Goal: Information Seeking & Learning: Learn about a topic

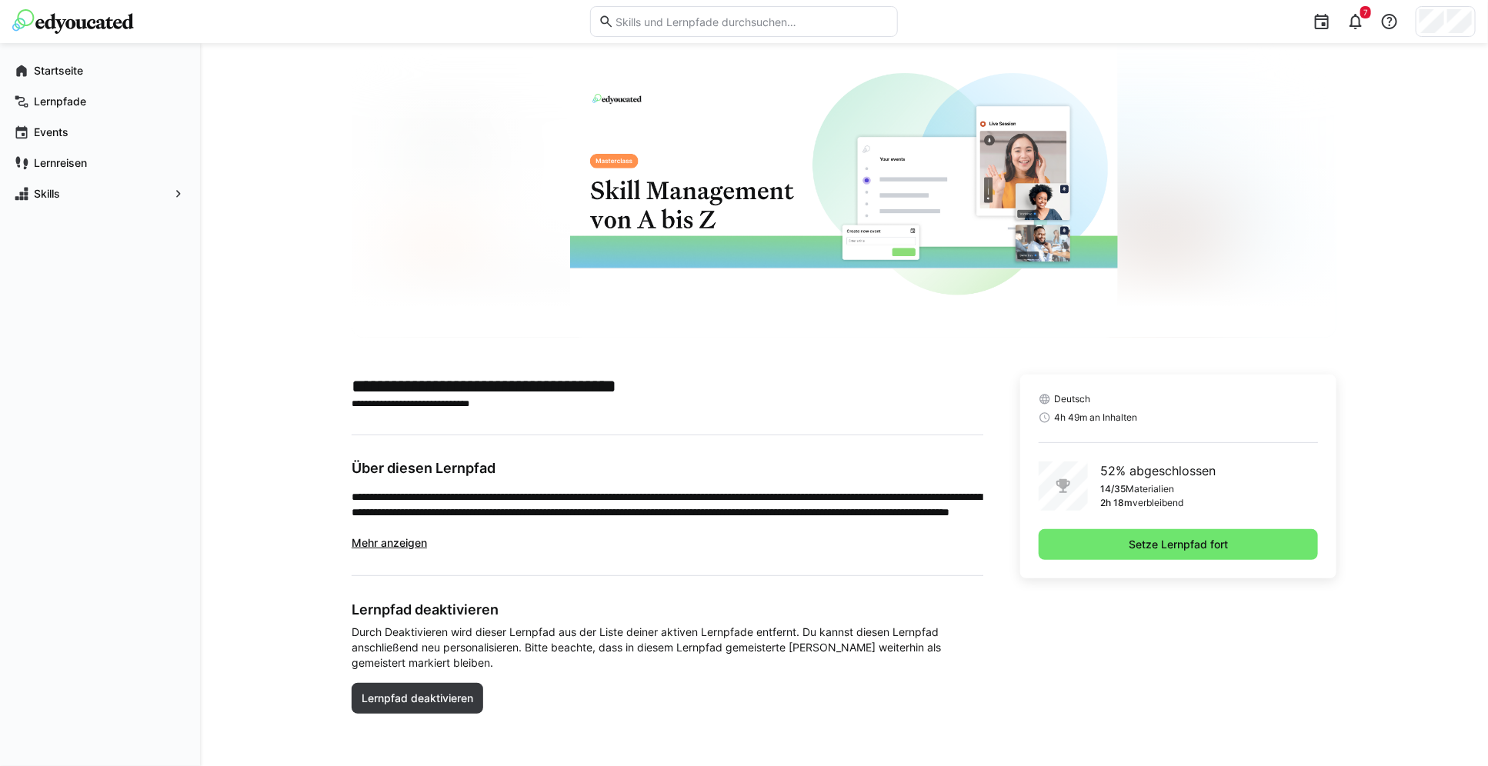
scroll to position [52, 0]
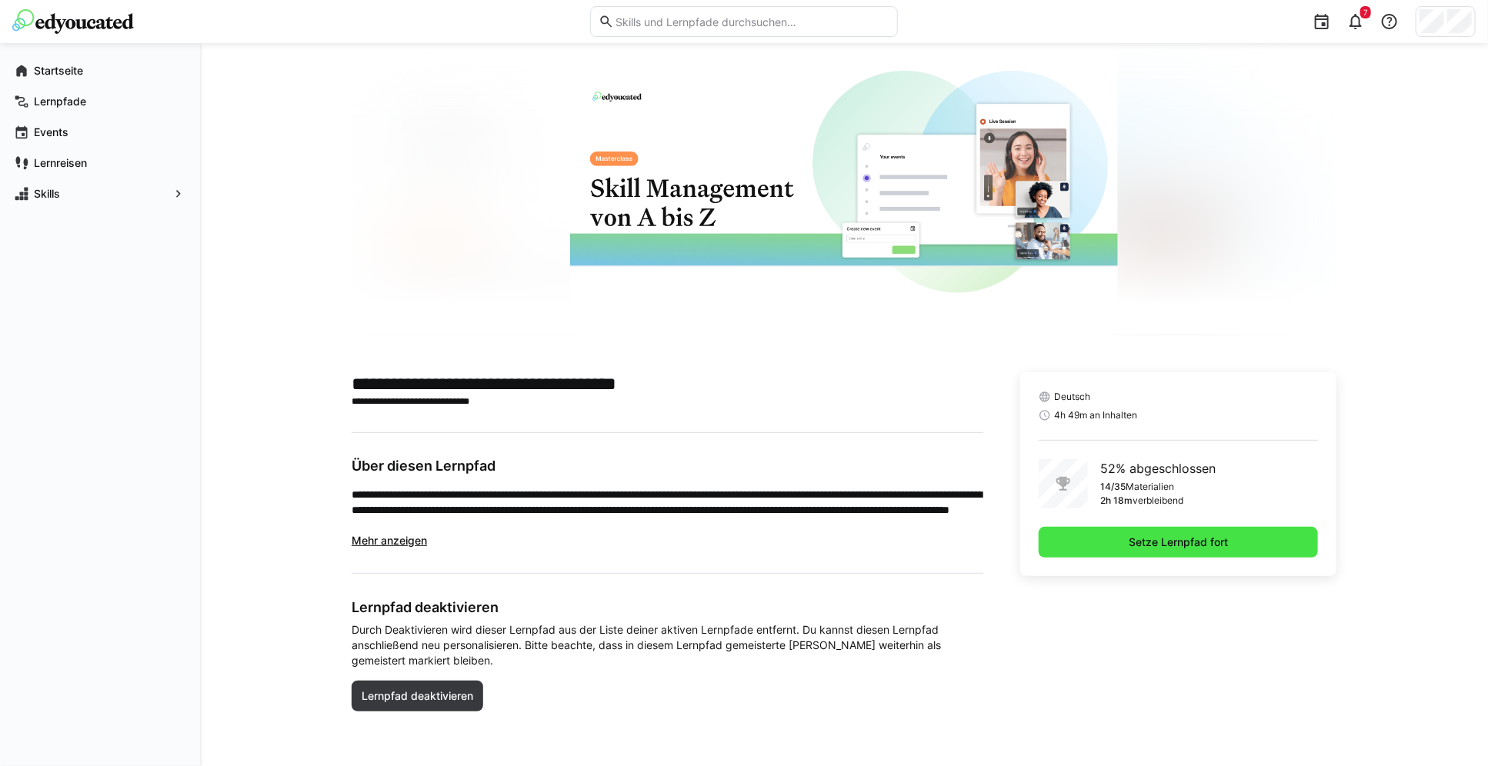
click at [1214, 546] on span "Setze Lernpfad fort" at bounding box center [1179, 542] width 104 height 15
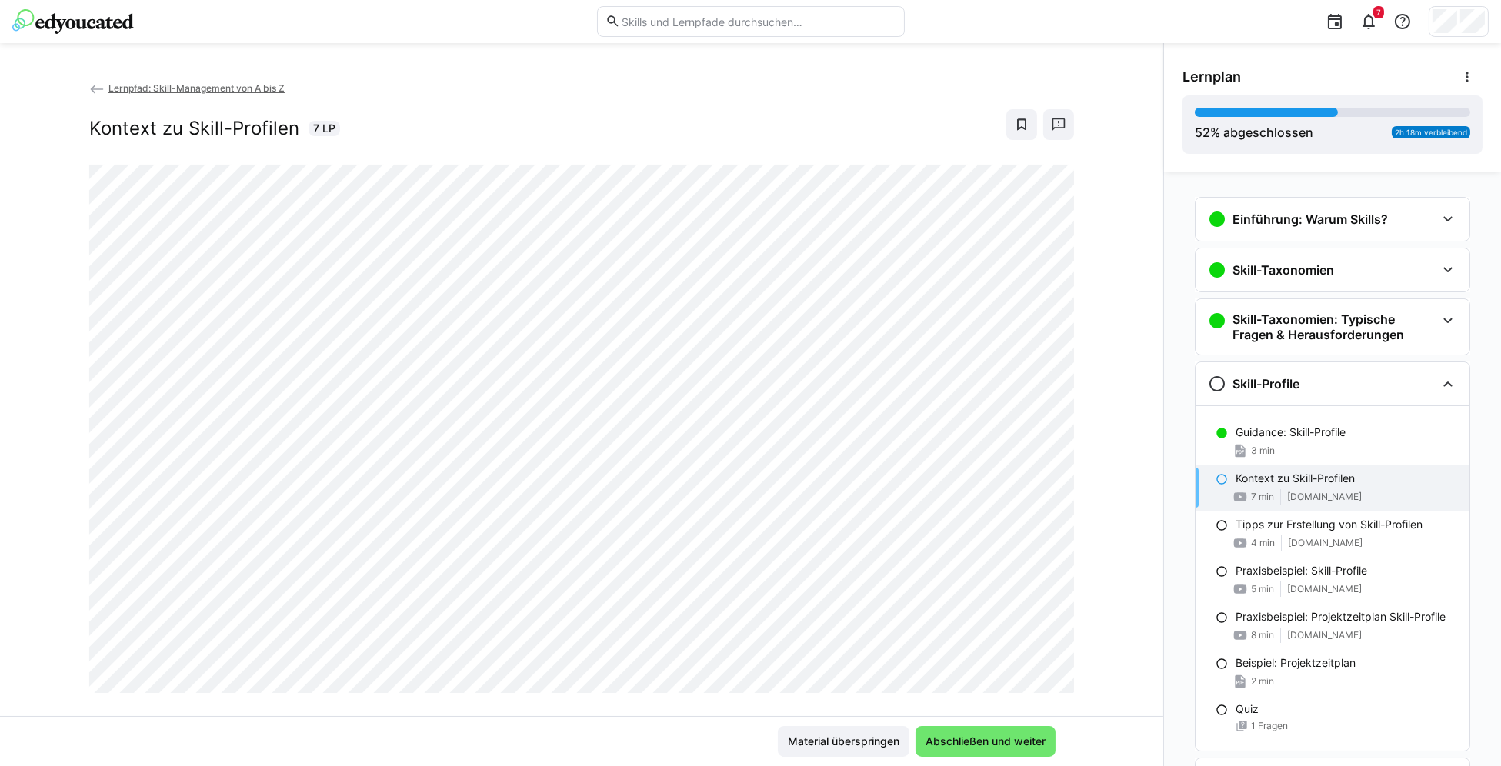
click at [1484, 401] on div "Einführung: Warum Skills? Guidance: Grundlagen 4 min Wie Skills uns helfen, uns…" at bounding box center [1332, 469] width 337 height 594
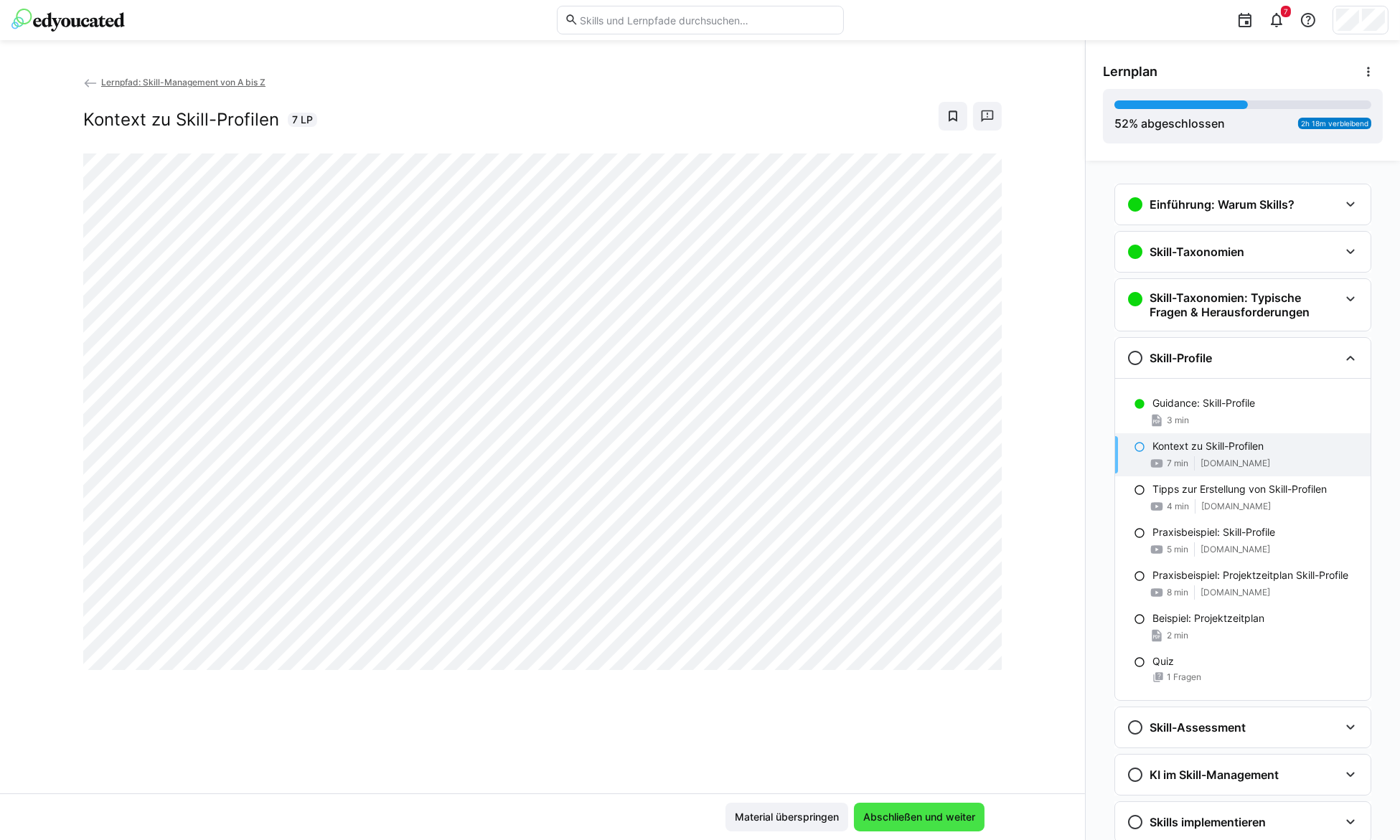
click at [919, 714] on span "Abschließen und weiter" at bounding box center [919, 817] width 117 height 14
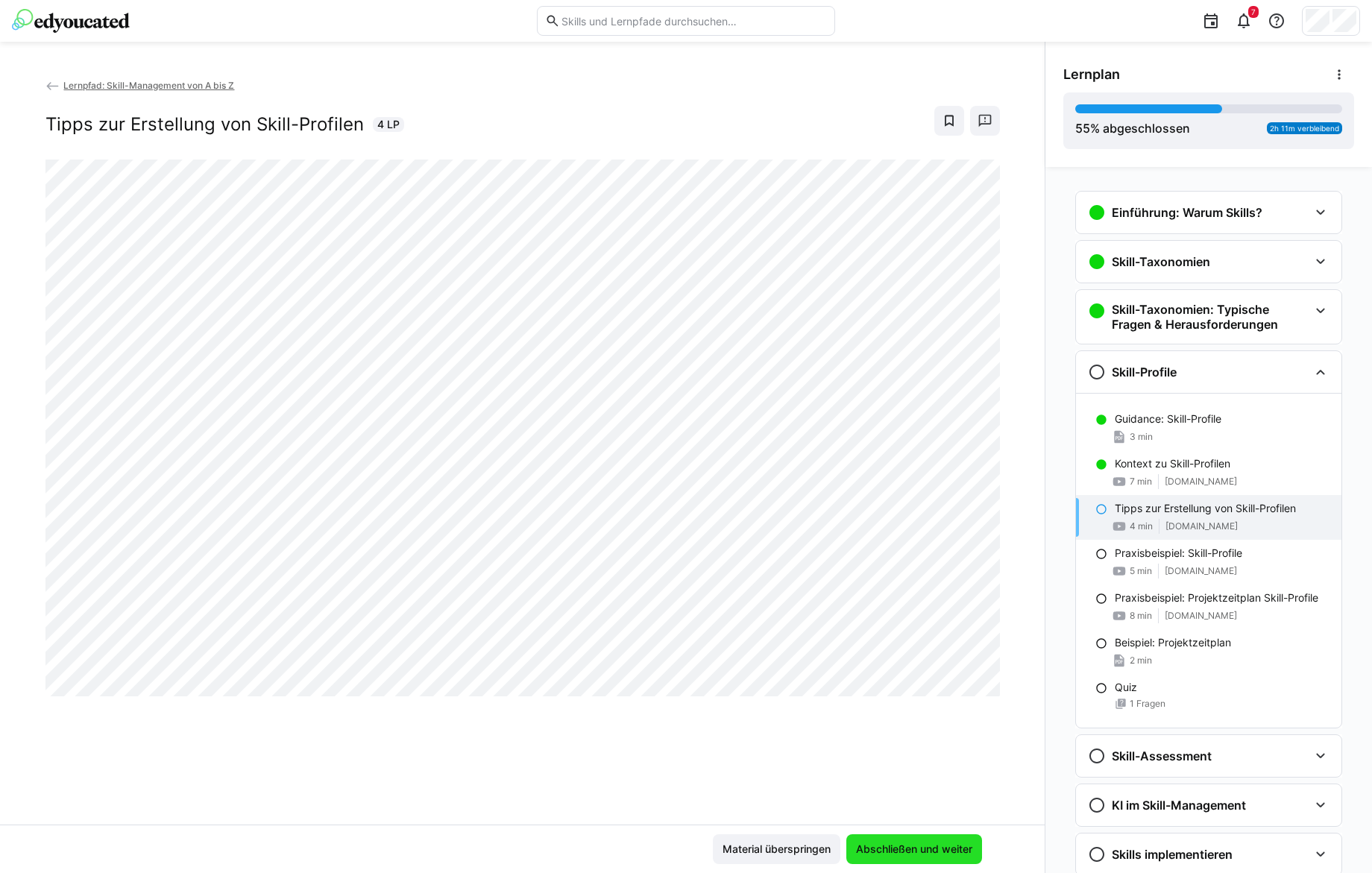
click at [915, 742] on span "Abschließen und weiter" at bounding box center [914, 849] width 121 height 15
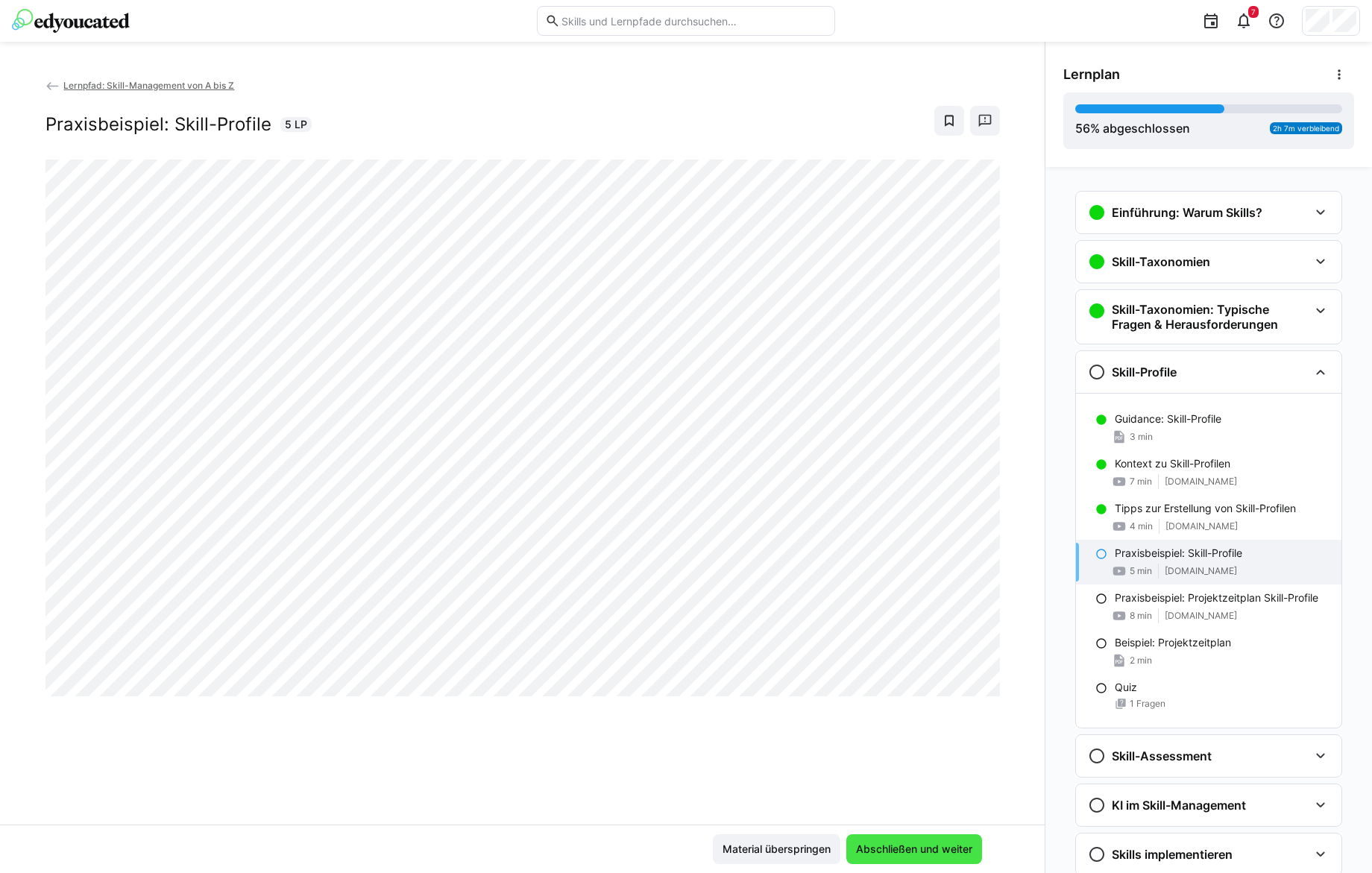
click at [901, 742] on span "Abschließen und weiter" at bounding box center [914, 849] width 121 height 15
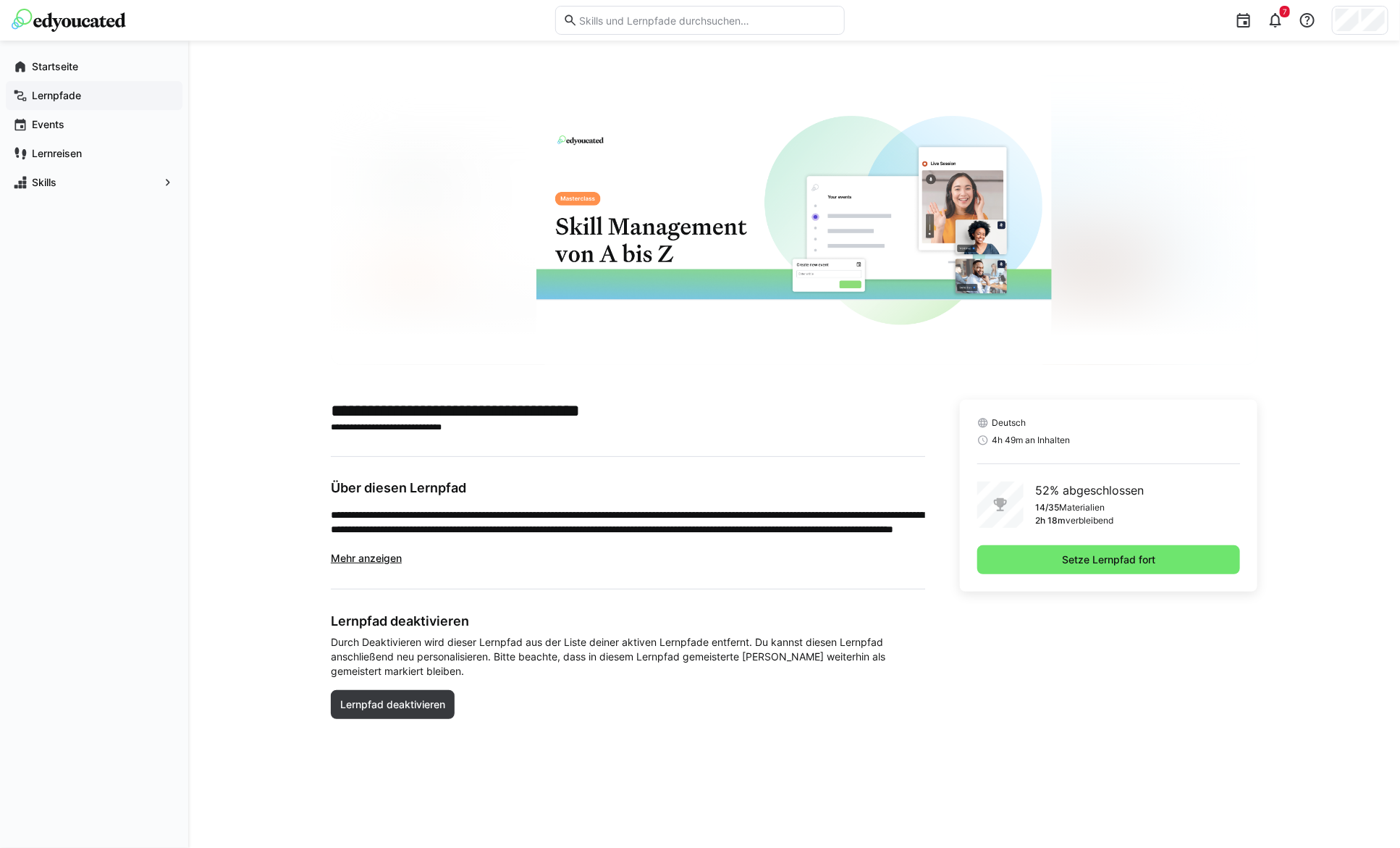
click at [0, 0] on app-navigation-label "Lernpfade" at bounding box center [0, 0] width 0 height 0
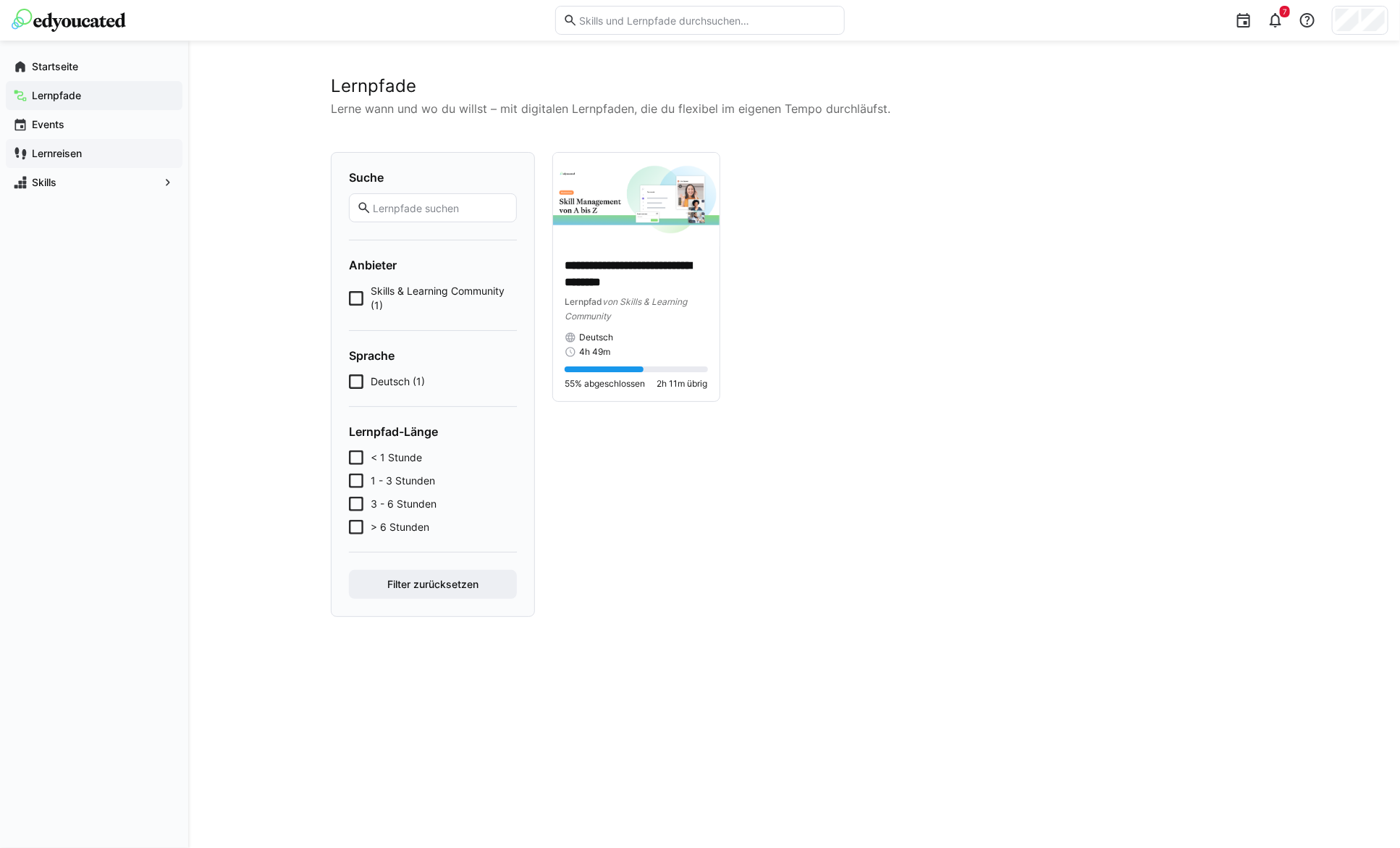
click at [0, 0] on app-navigation-label "Lernreisen" at bounding box center [0, 0] width 0 height 0
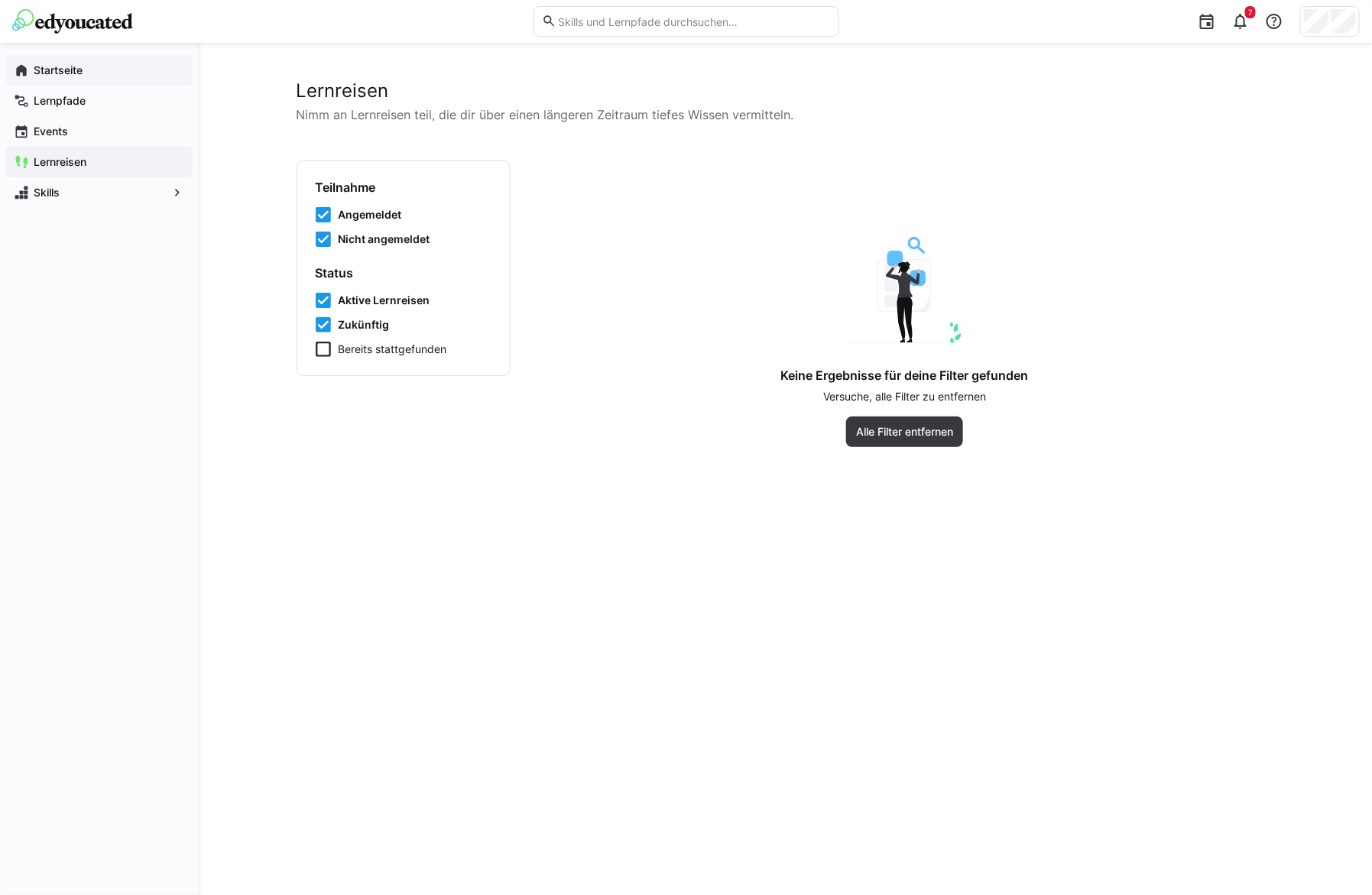
click at [0, 0] on app-navigation-label "Startseite" at bounding box center [0, 0] width 0 height 0
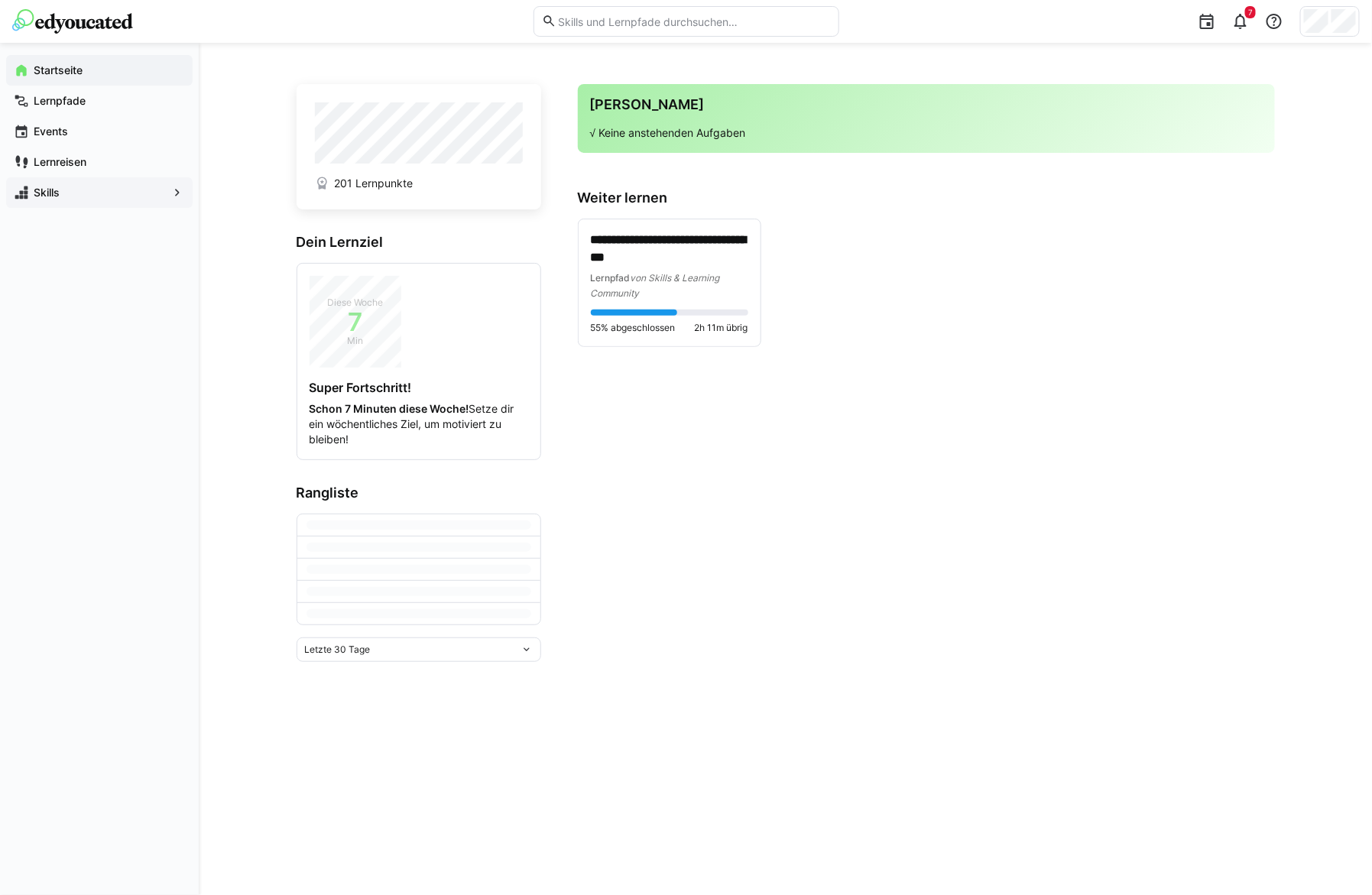
click at [65, 194] on span "Skills" at bounding box center [99, 192] width 136 height 15
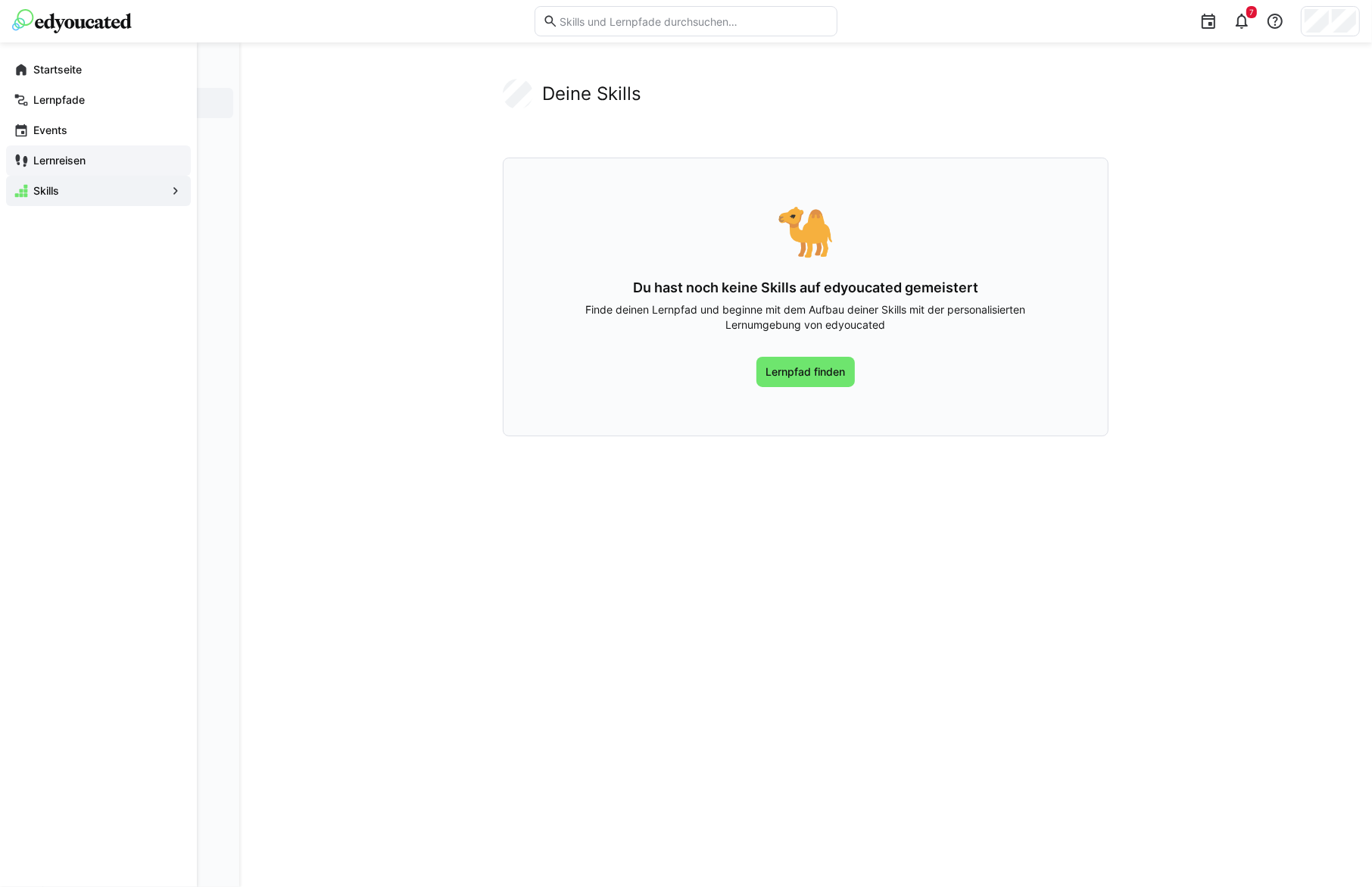
click at [0, 0] on app-navigation-label "Lernreisen" at bounding box center [0, 0] width 0 height 0
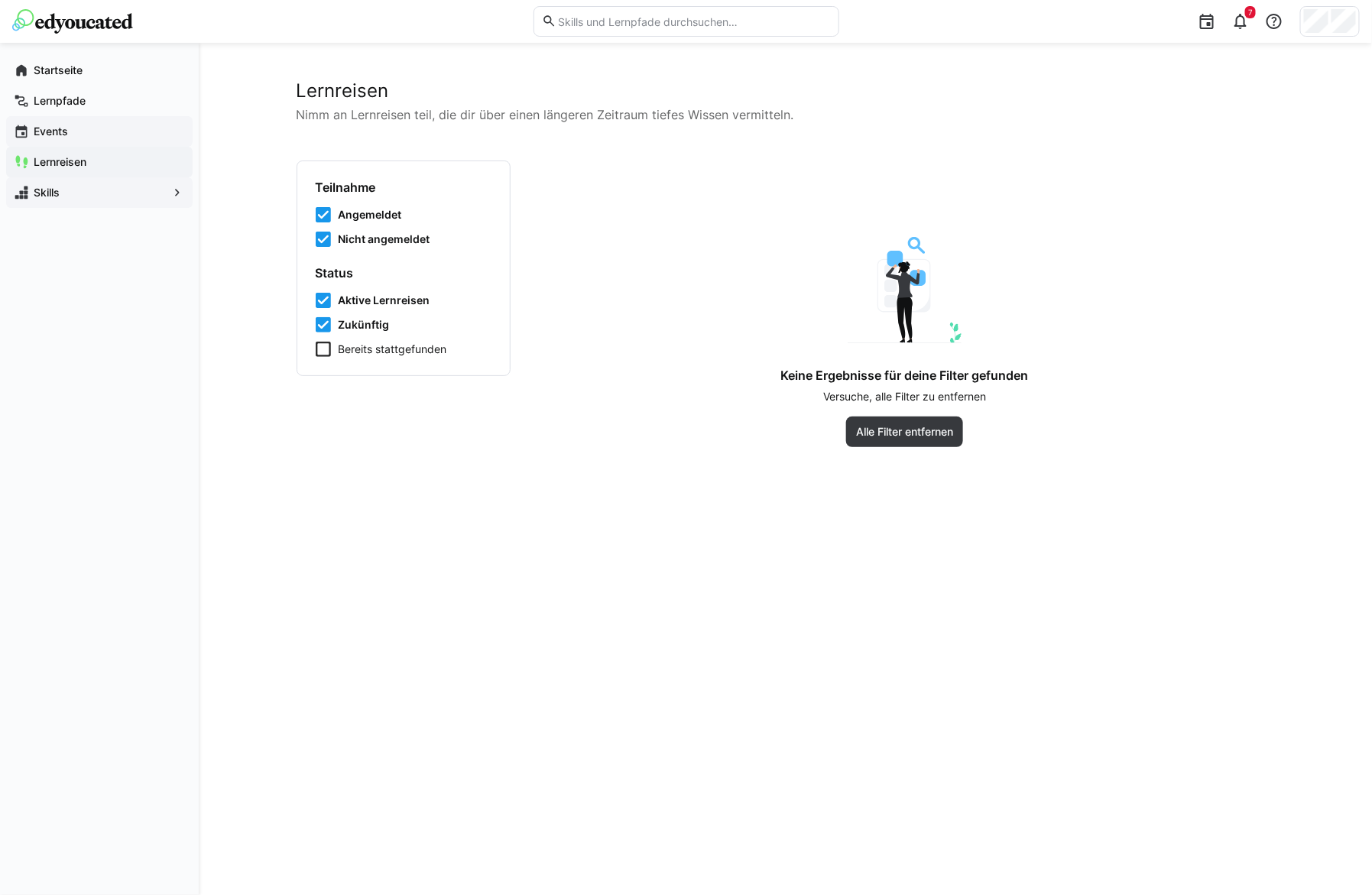
click at [72, 124] on span "Events" at bounding box center [108, 131] width 154 height 15
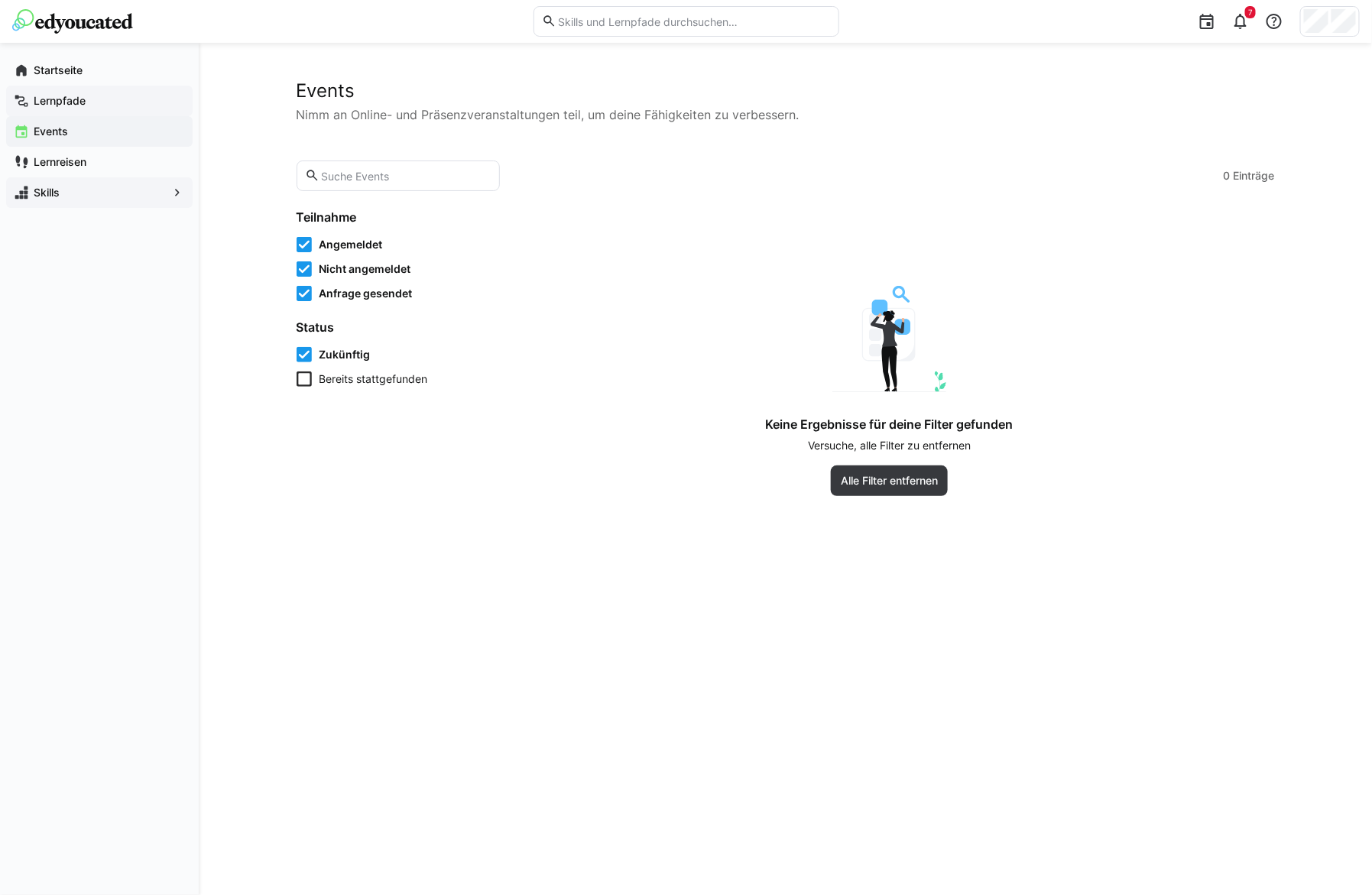
click at [0, 0] on app-navigation-label "Lernpfade" at bounding box center [0, 0] width 0 height 0
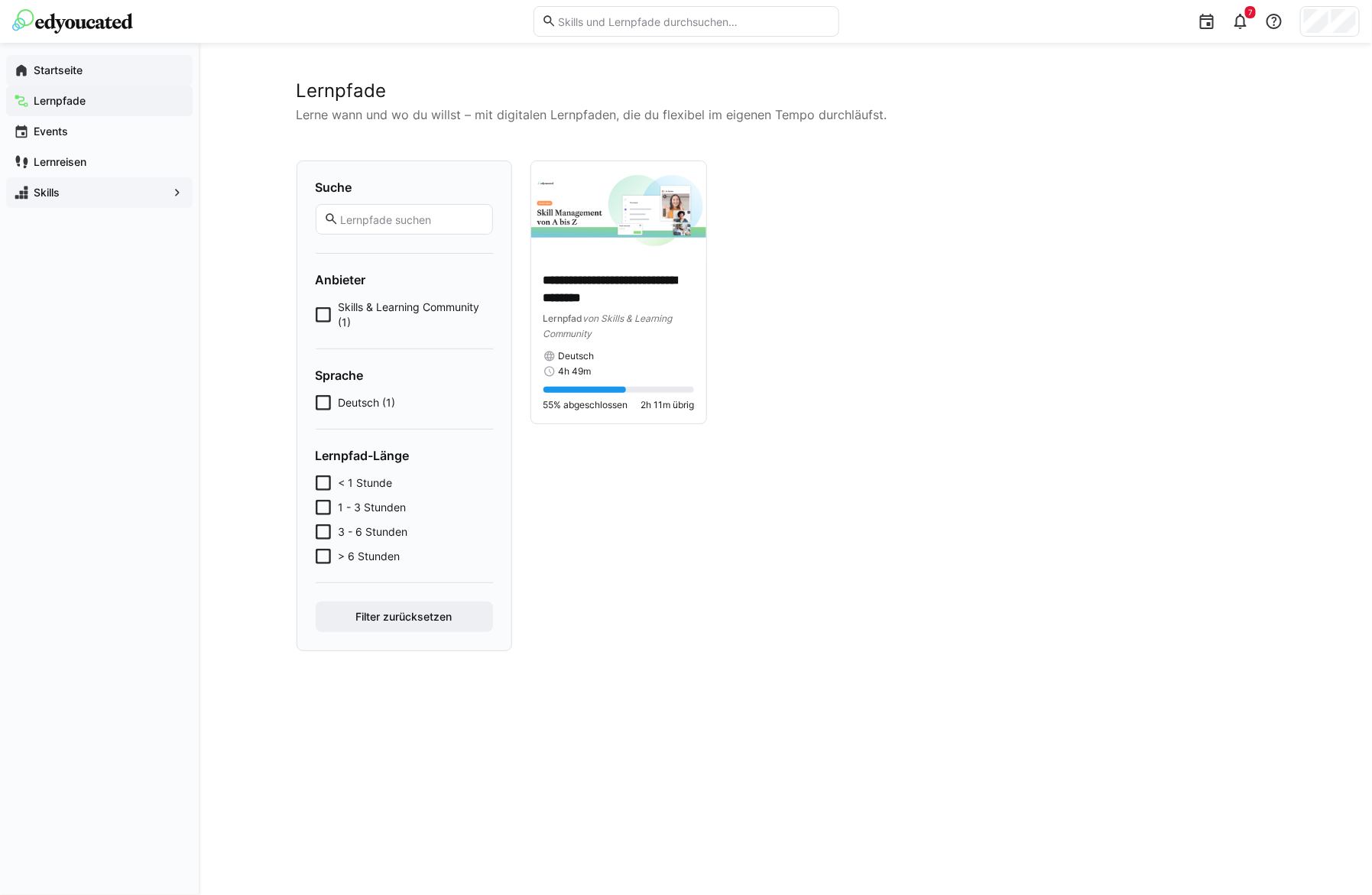
click at [0, 0] on app-navigation-label "Startseite" at bounding box center [0, 0] width 0 height 0
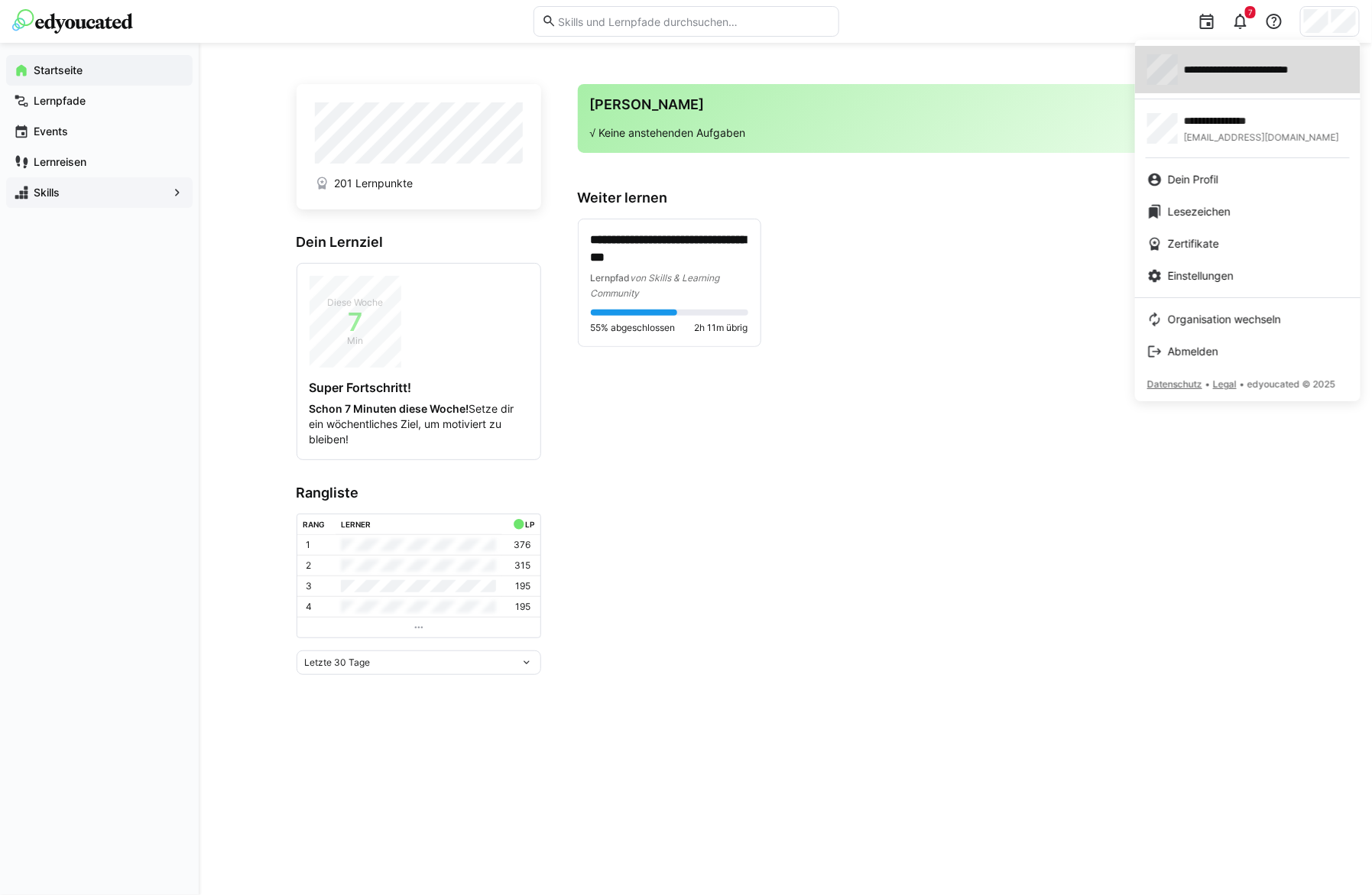
click at [1270, 78] on div "**********" at bounding box center [1248, 70] width 201 height 31
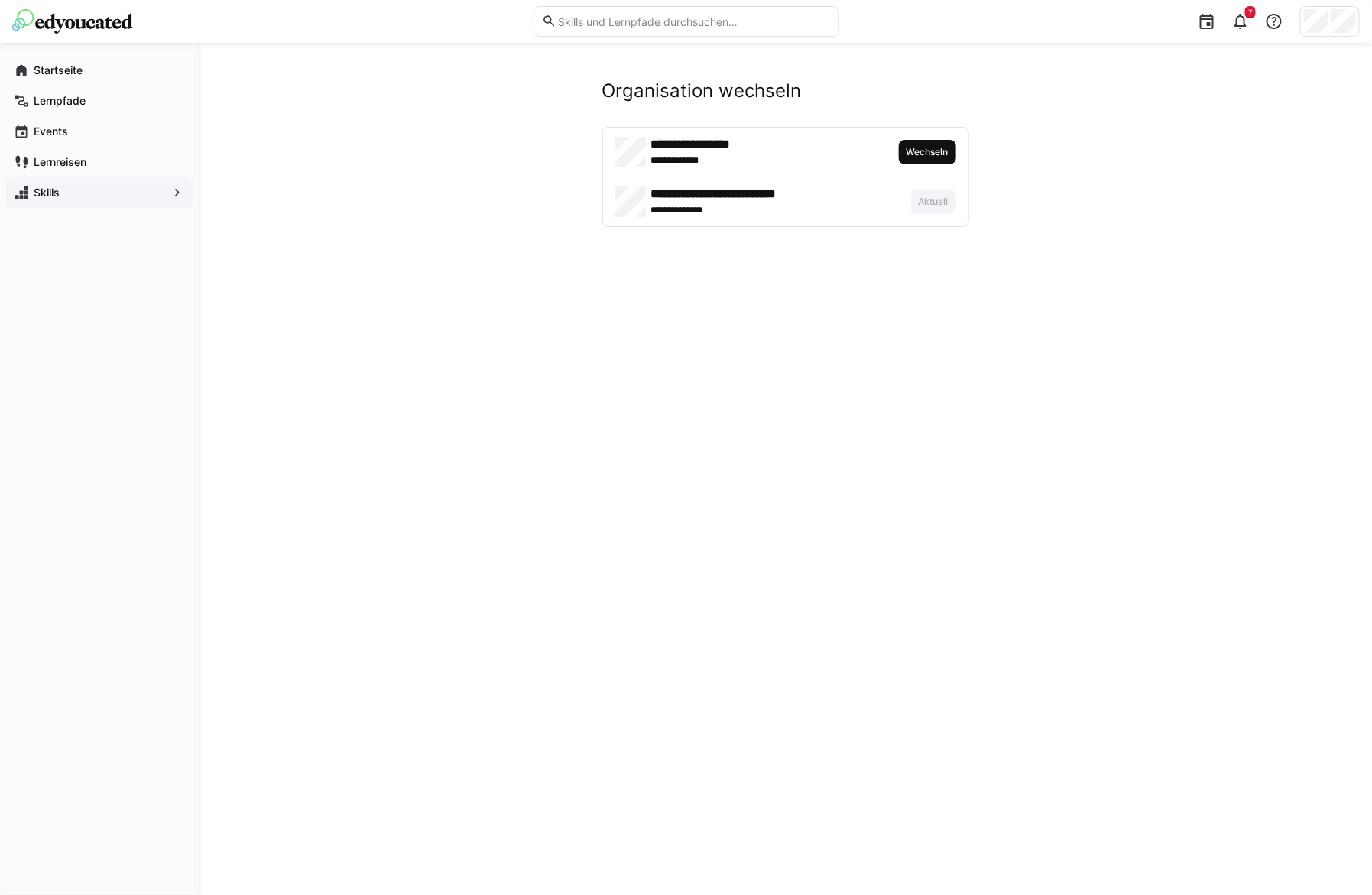
click at [927, 149] on span "Wechseln" at bounding box center [927, 152] width 45 height 12
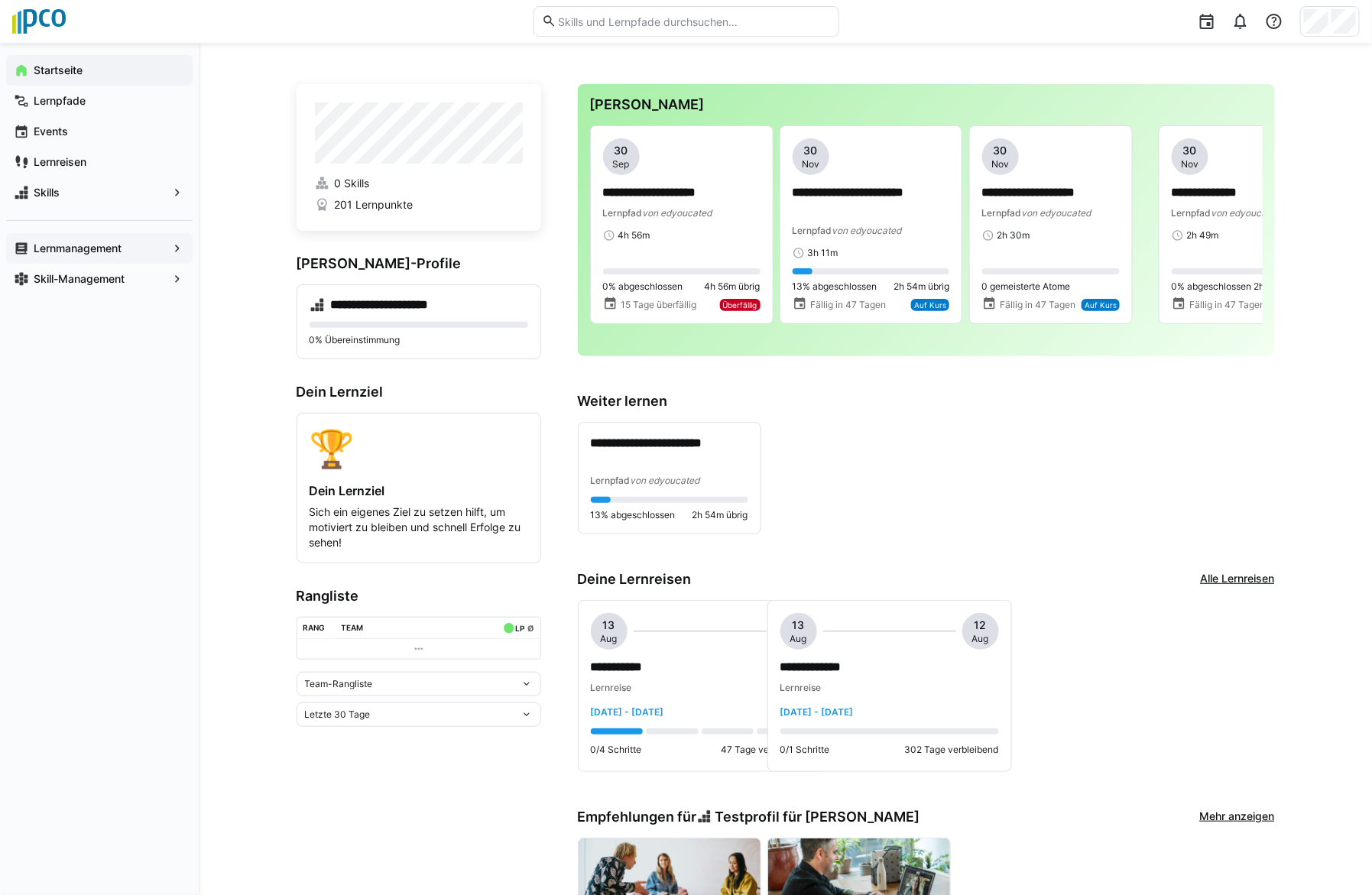
click at [0, 0] on app-navigation-label "Lernmanagement" at bounding box center [0, 0] width 0 height 0
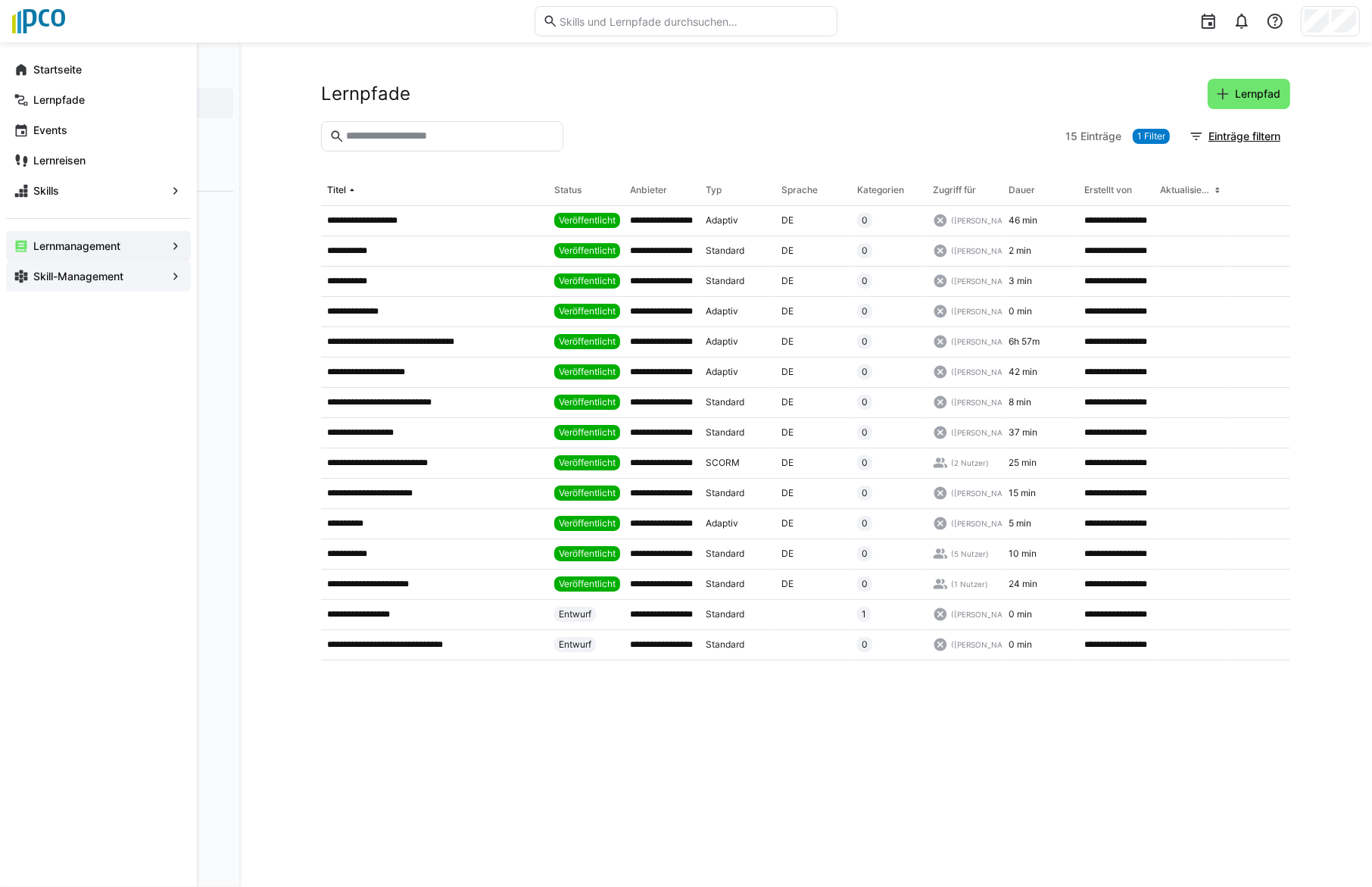
click at [0, 0] on app-navigation-label "Skill-Management" at bounding box center [0, 0] width 0 height 0
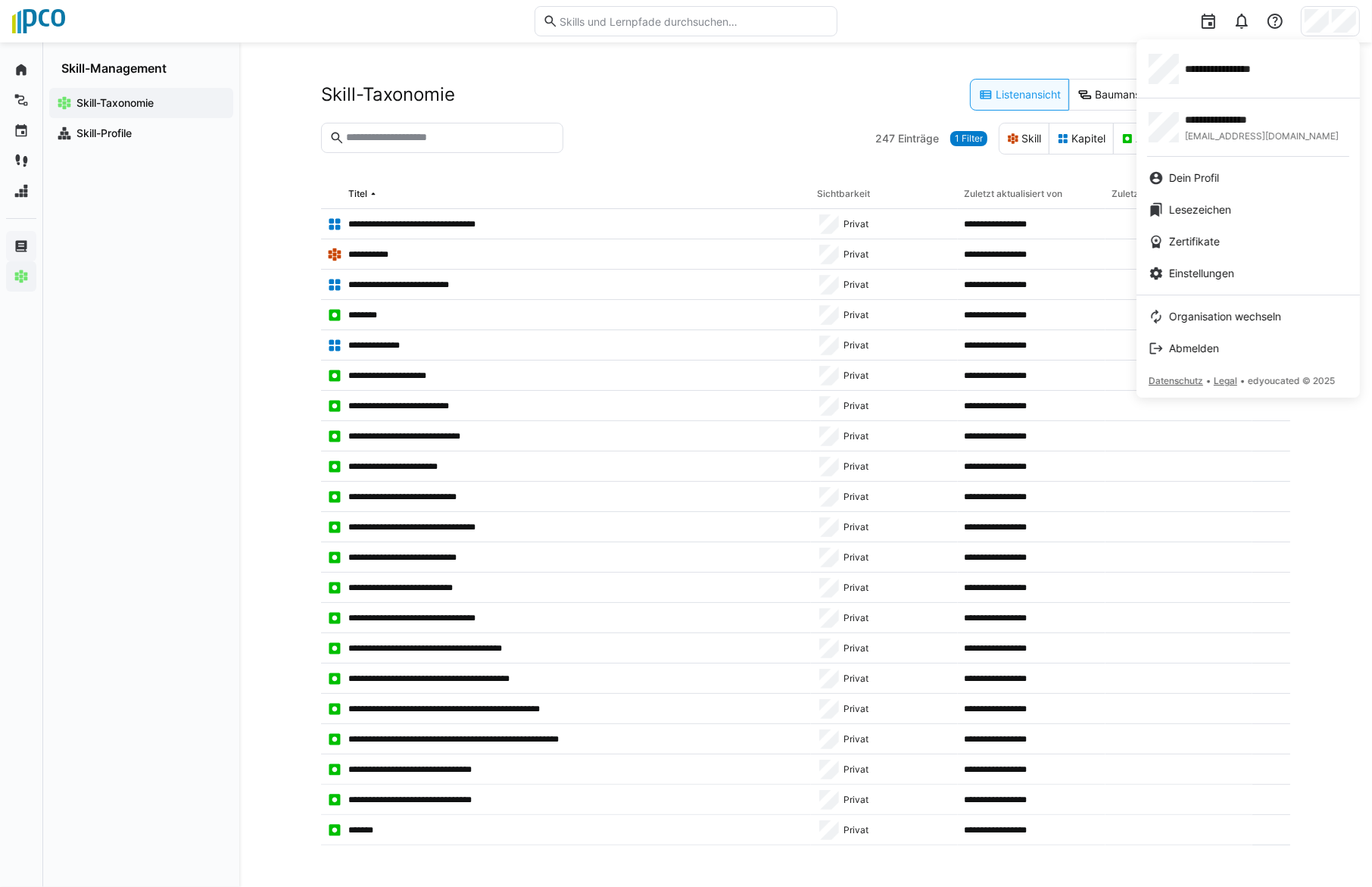
click at [1343, 13] on div at bounding box center [686, 443] width 1372 height 887
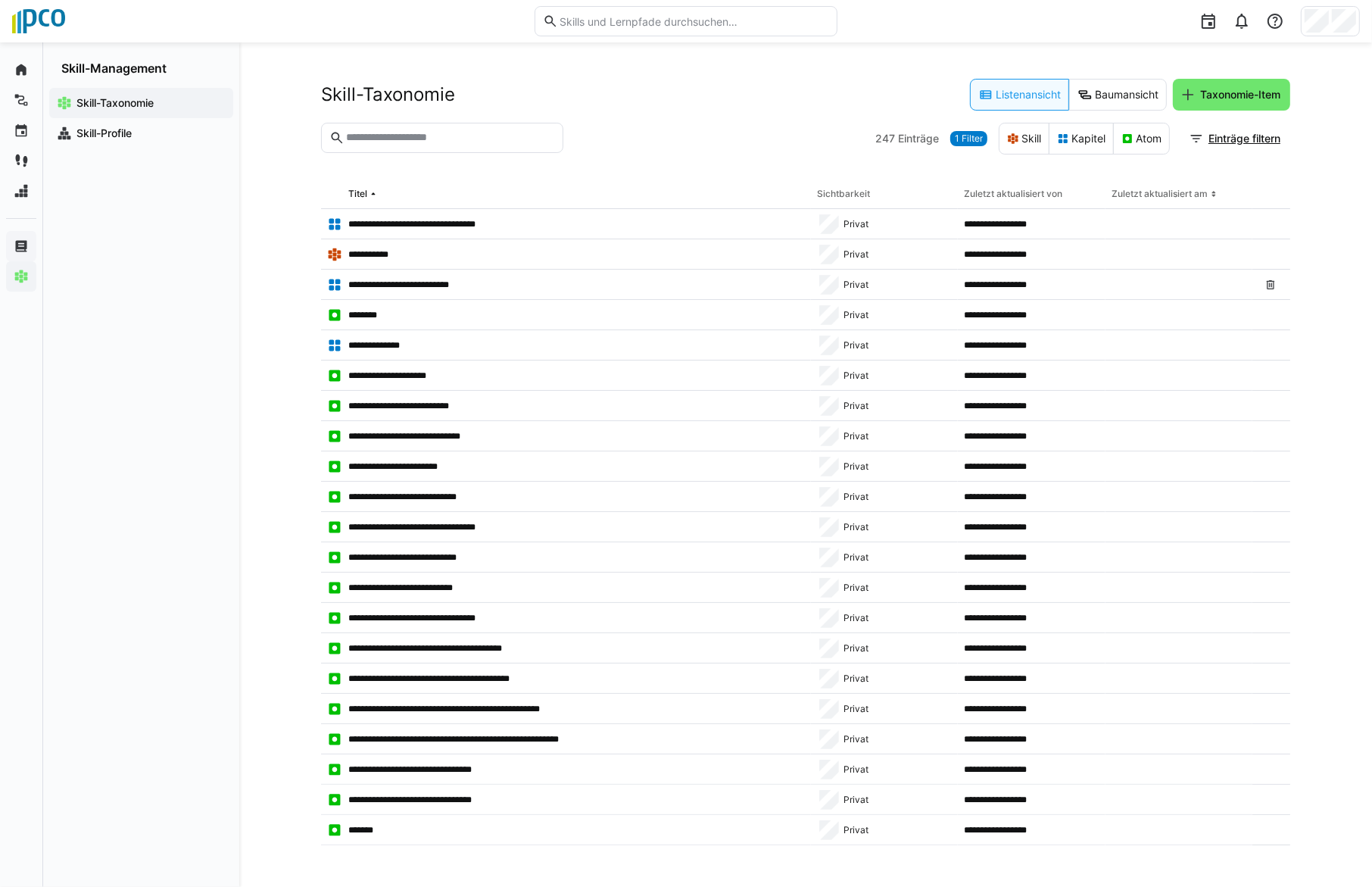
click at [275, 205] on div "**********" at bounding box center [805, 465] width 1133 height 845
